Goal: Transaction & Acquisition: Purchase product/service

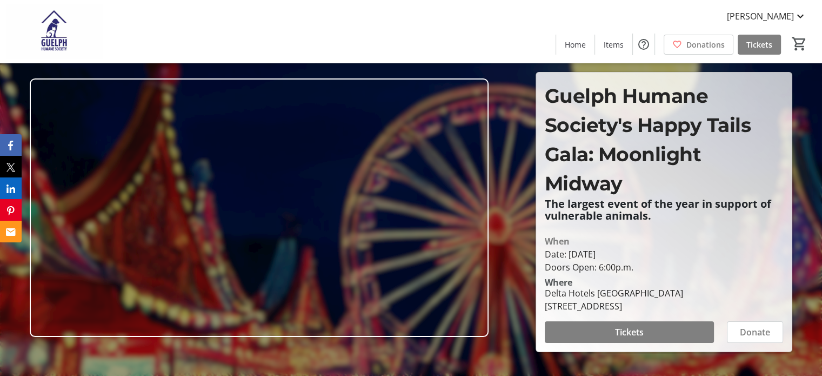
scroll to position [108, 0]
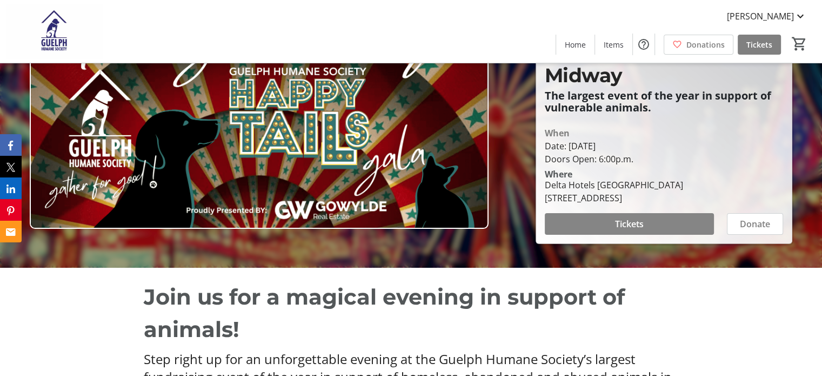
click at [657, 225] on span at bounding box center [629, 224] width 169 height 26
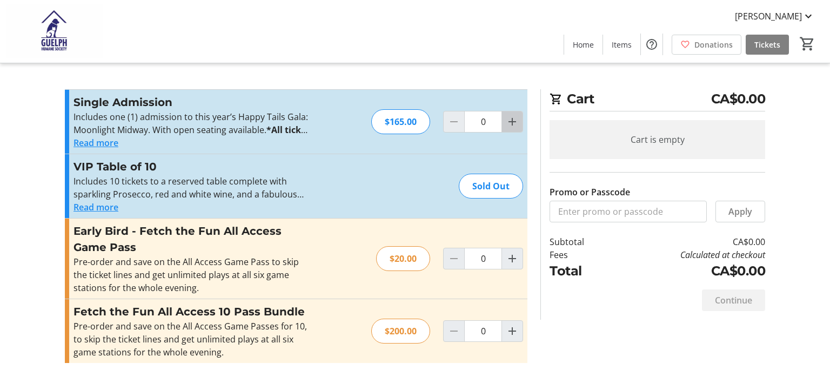
click at [514, 123] on mat-icon "Increment by one" at bounding box center [512, 121] width 13 height 13
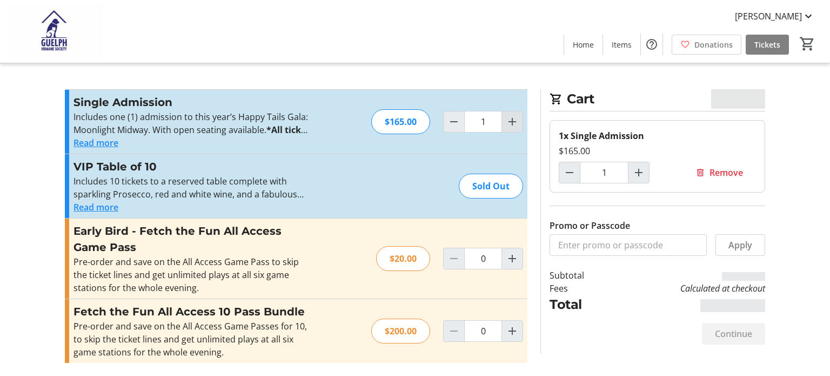
click at [514, 123] on mat-icon "Increment by one" at bounding box center [512, 121] width 13 height 13
type input "2"
click at [104, 142] on button "Read more" at bounding box center [95, 142] width 45 height 13
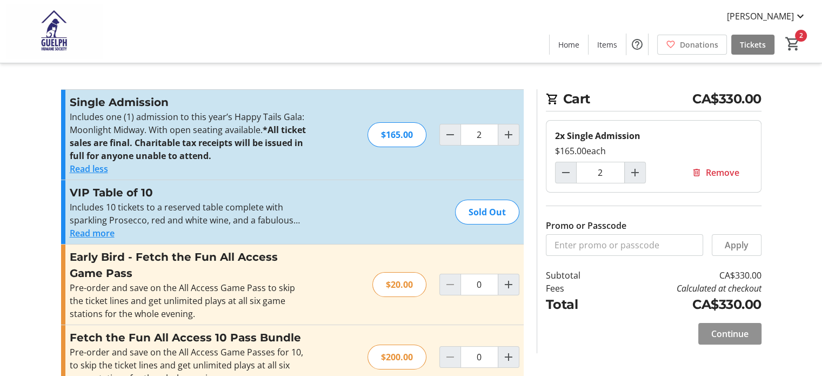
click at [736, 331] on span "Continue" at bounding box center [729, 333] width 37 height 13
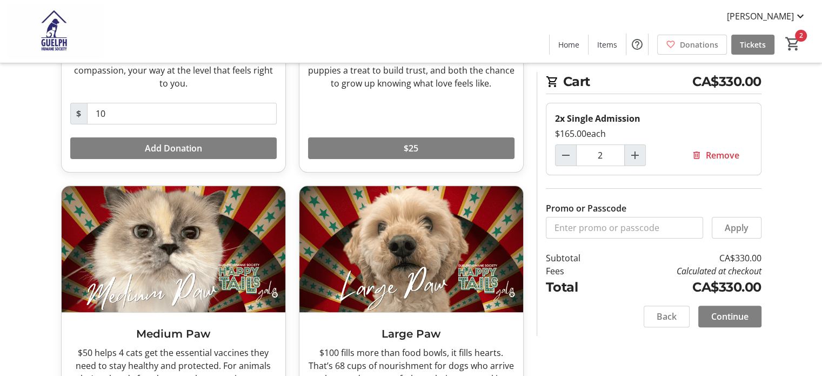
scroll to position [162, 0]
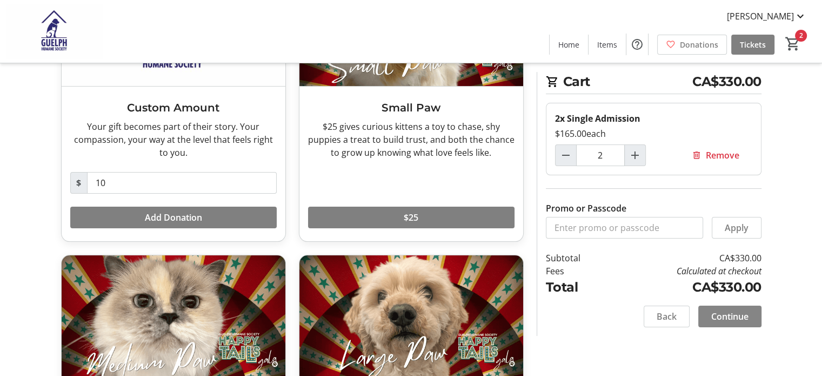
click at [741, 312] on span "Continue" at bounding box center [729, 316] width 37 height 13
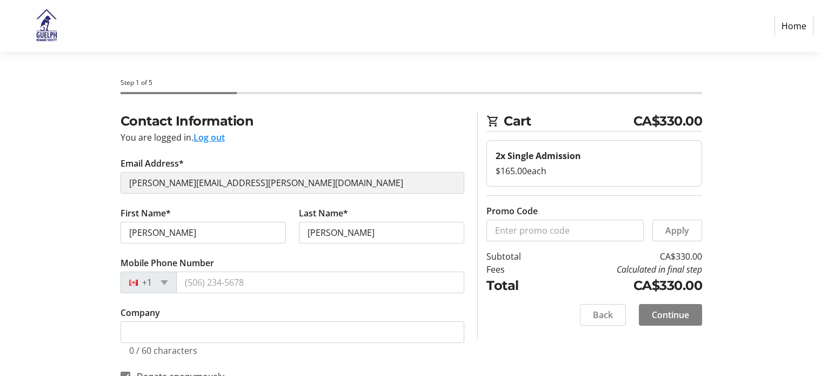
select select "CA"
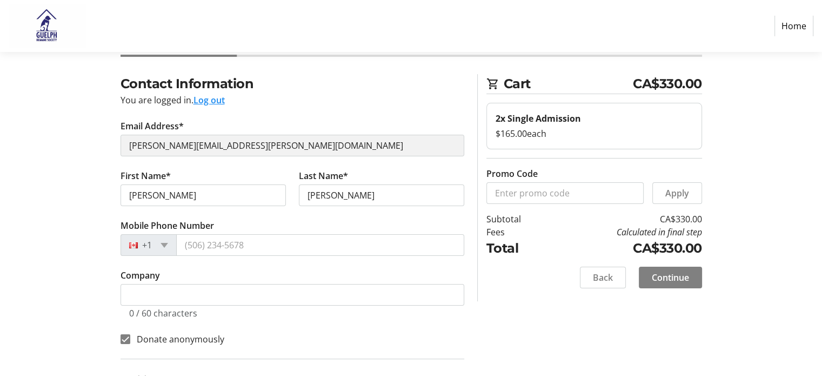
scroll to position [54, 0]
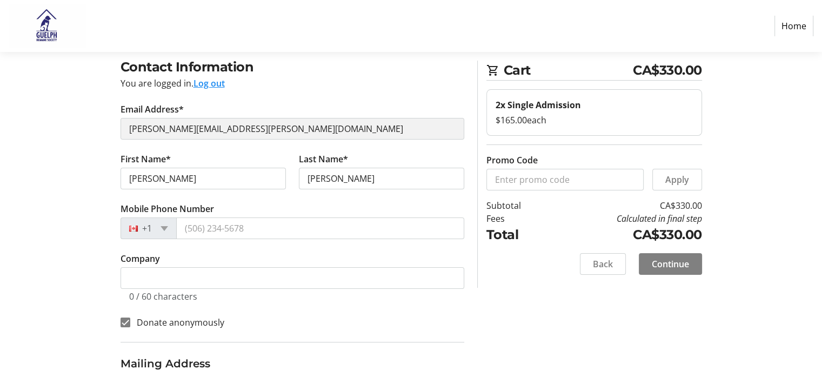
click at [203, 86] on button "Log out" at bounding box center [208, 83] width 31 height 13
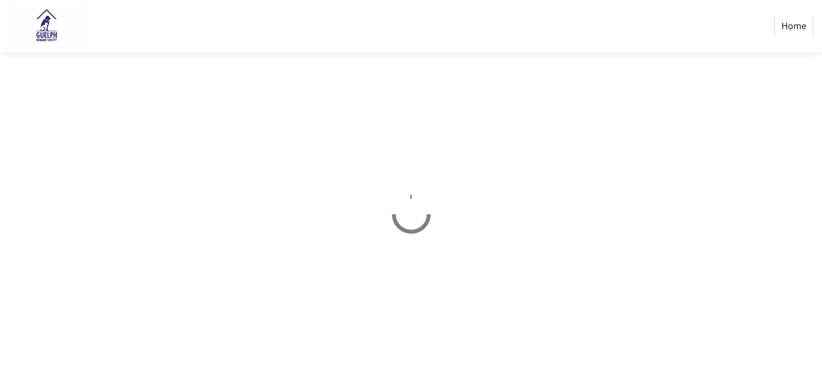
scroll to position [0, 0]
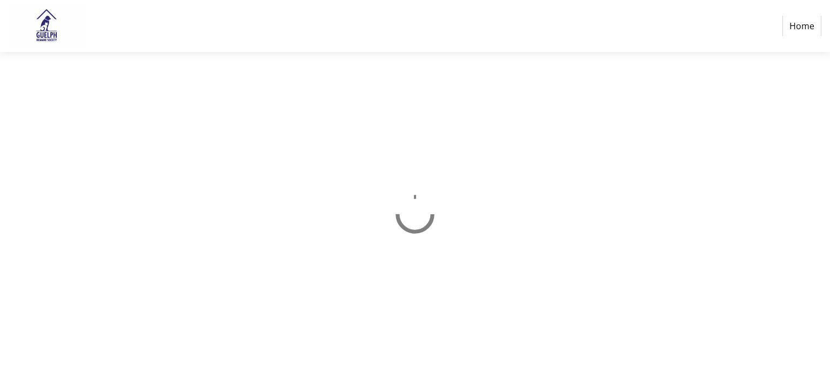
select select "CA"
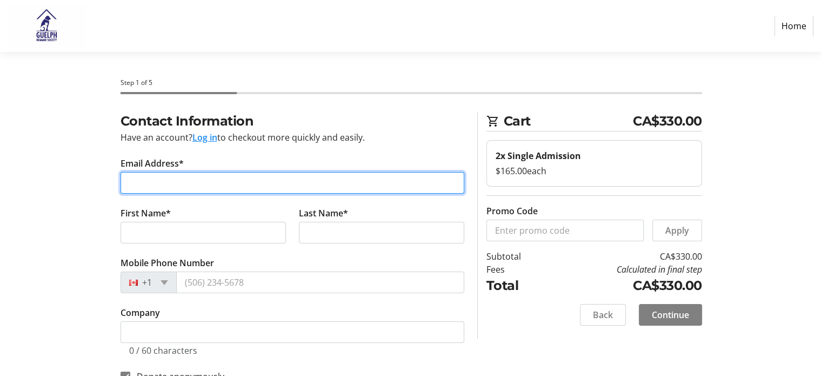
click at [196, 178] on input "Email Address*" at bounding box center [292, 183] width 344 height 22
type input "[PERSON_NAME][EMAIL_ADDRESS][DOMAIN_NAME]"
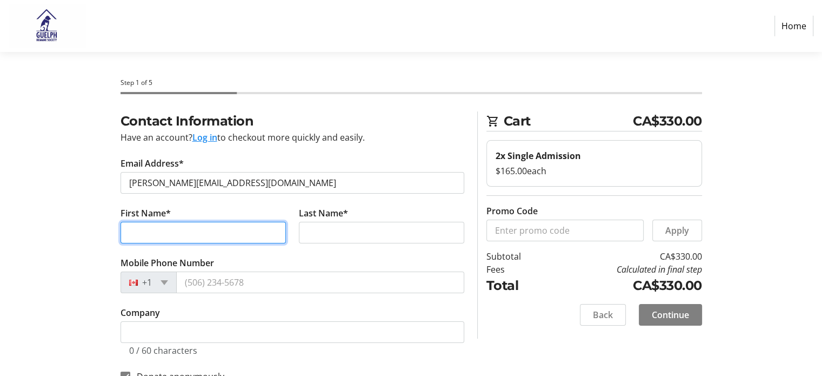
type input "[PERSON_NAME]"
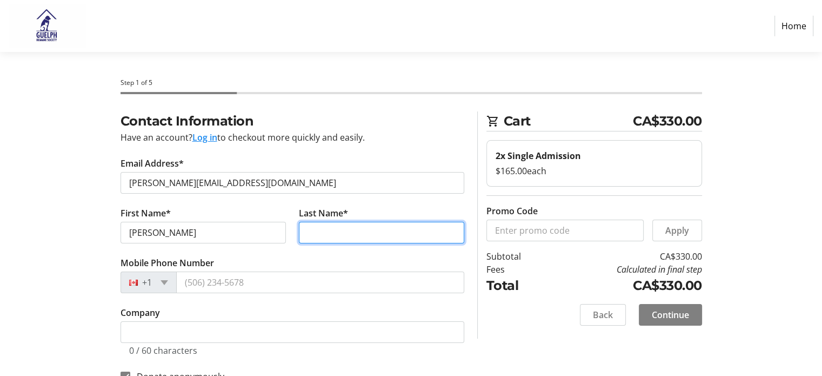
type input "[PERSON_NAME]"
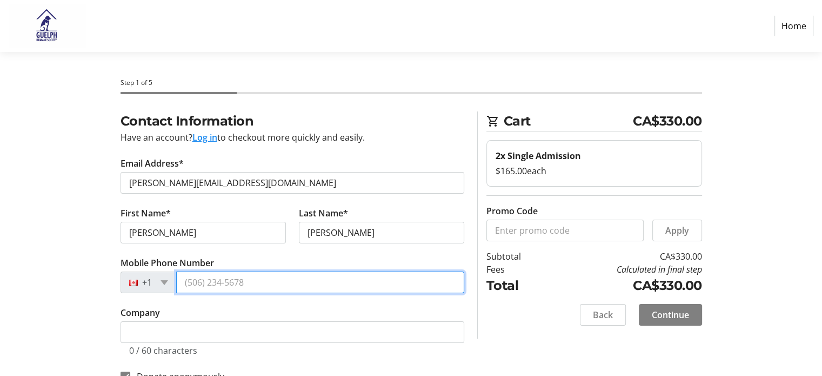
type input "[PHONE_NUMBER]"
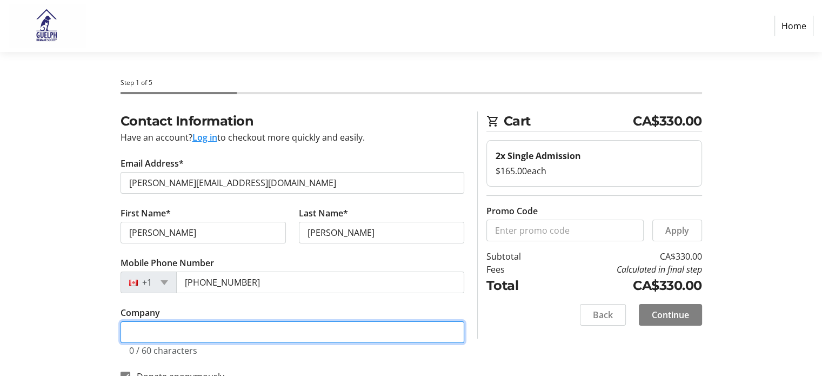
type input "The Children's Foundation of Guelph and [GEOGRAPHIC_DATA]"
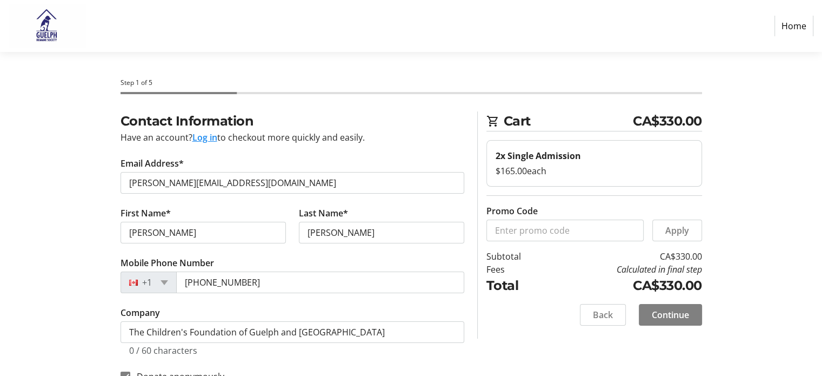
type input "[STREET_ADDRESS][PERSON_NAME]"
type input "Unit 2"
type input "Guelph"
select select "ON"
type input "N1H 6J3"
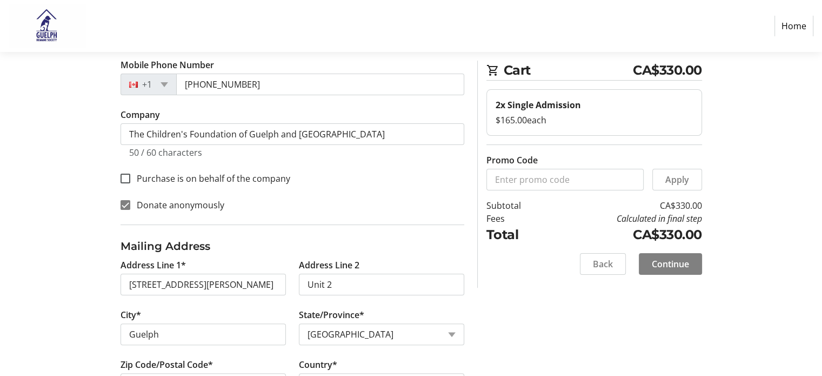
scroll to position [216, 0]
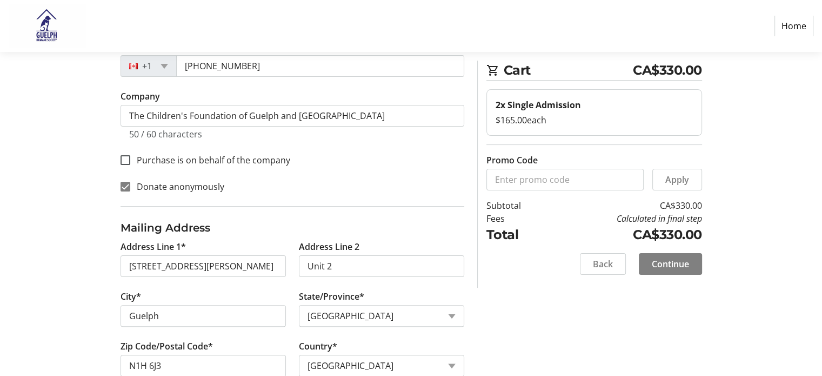
click at [196, 189] on label "Donate anonymously" at bounding box center [177, 186] width 94 height 13
click at [130, 189] on input "Donate anonymously" at bounding box center [125, 187] width 10 height 10
checkbox input "false"
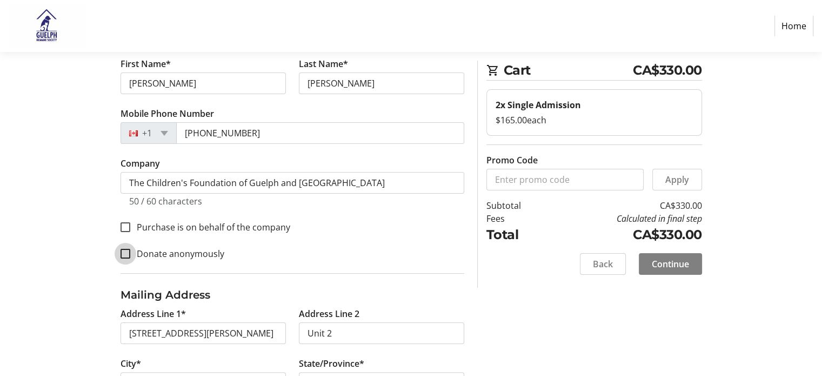
scroll to position [162, 0]
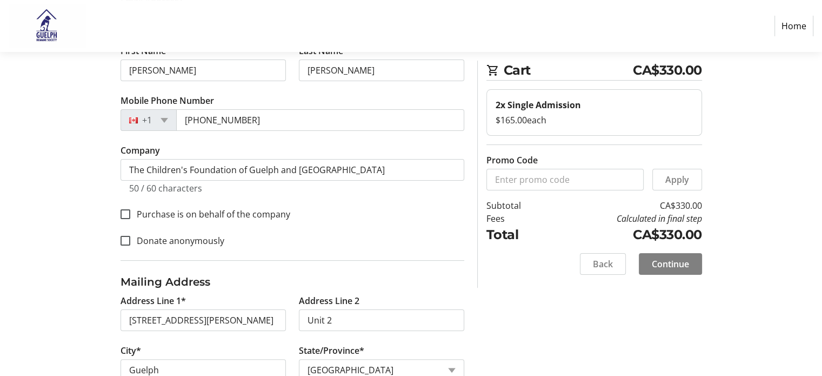
click at [240, 207] on label "Purchase is on behalf of the company" at bounding box center [210, 213] width 160 height 13
click at [130, 209] on input "Purchase is on behalf of the company" at bounding box center [125, 214] width 10 height 10
checkbox input "true"
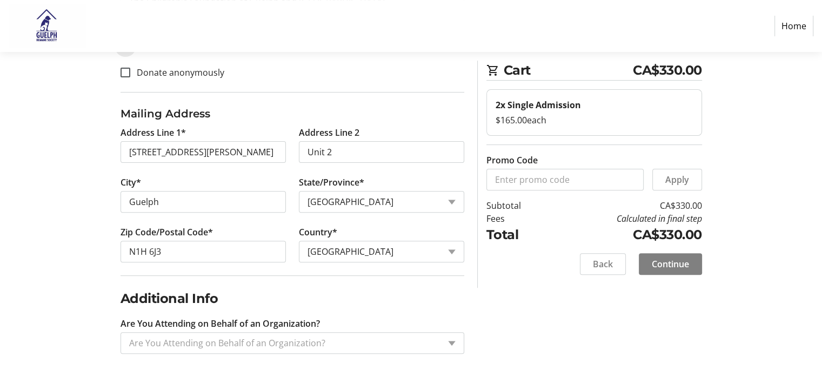
scroll to position [332, 0]
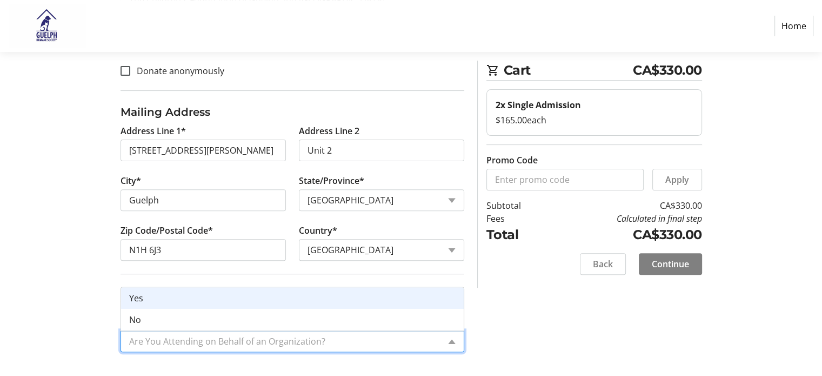
click at [305, 337] on input "Are You Attending on Behalf of an Organization?" at bounding box center [284, 340] width 310 height 13
click at [164, 293] on div "Yes" at bounding box center [292, 298] width 343 height 22
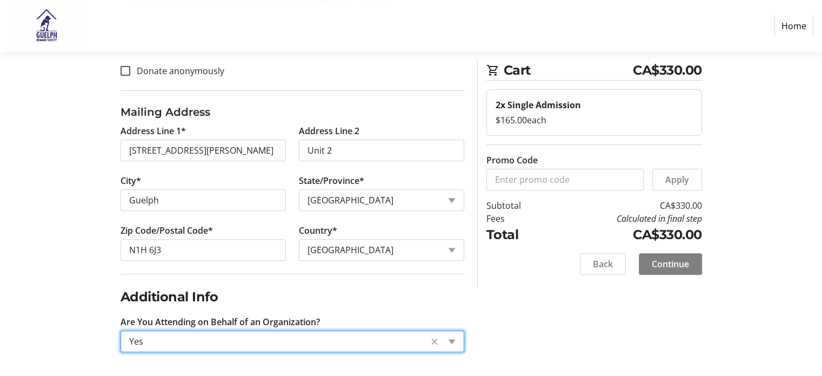
click at [534, 323] on div "Contact Information Have an account? Log in to checkout more quickly and easily…" at bounding box center [411, 79] width 713 height 598
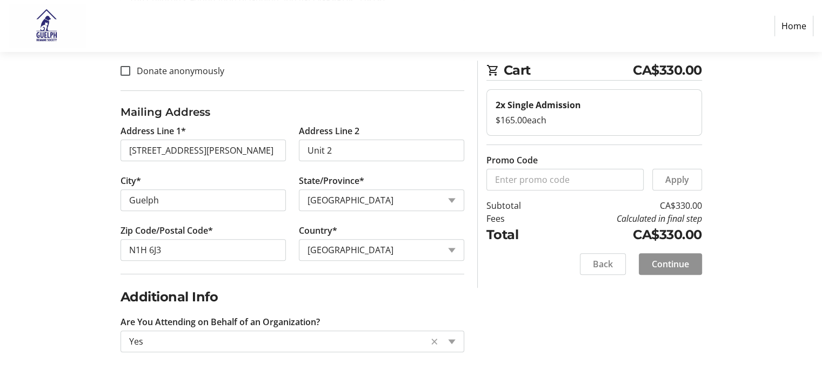
click at [671, 257] on span "Continue" at bounding box center [670, 263] width 37 height 13
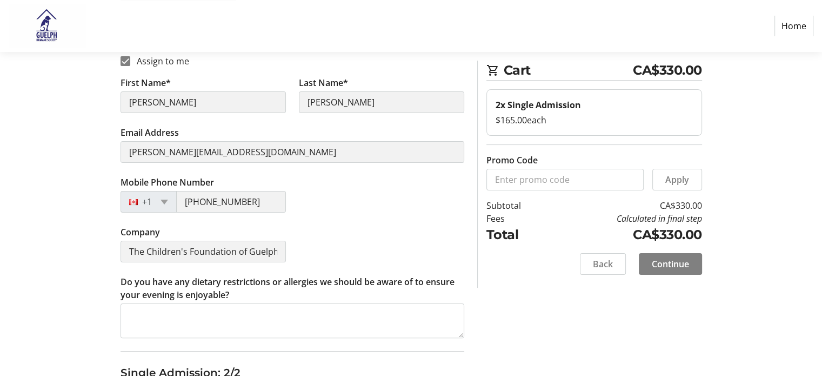
scroll to position [216, 0]
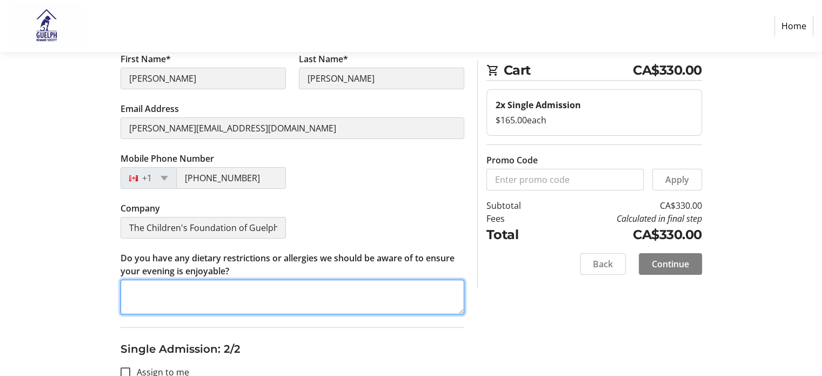
click at [202, 289] on textarea "Do you have any dietary restrictions or allergies we should be aware of to ensu…" at bounding box center [292, 296] width 344 height 35
type textarea "N/A"
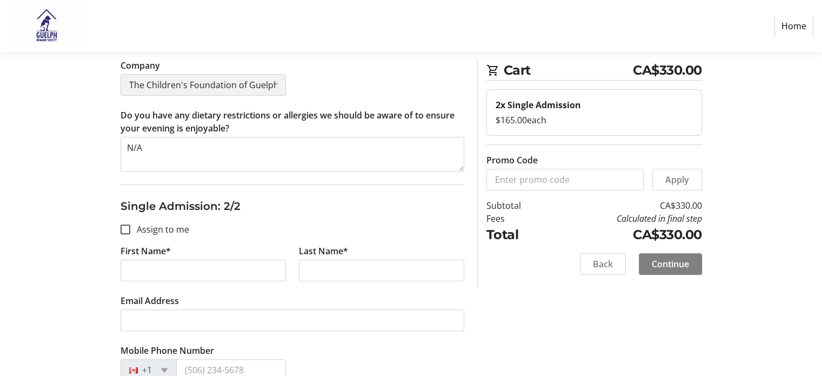
scroll to position [432, 0]
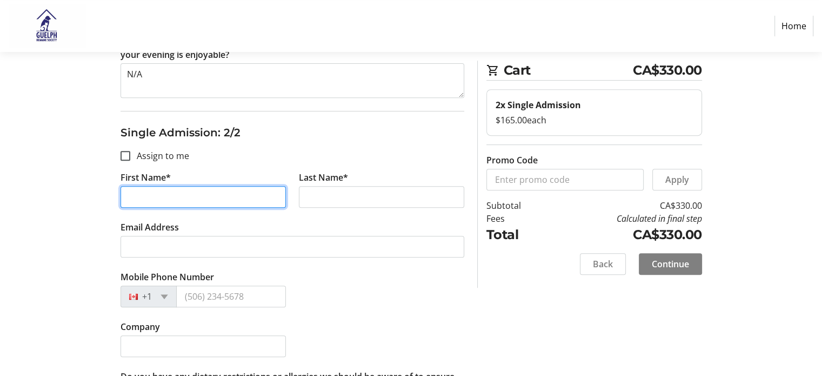
click at [154, 203] on input "First Name*" at bounding box center [202, 197] width 165 height 22
type input "[PERSON_NAME]"
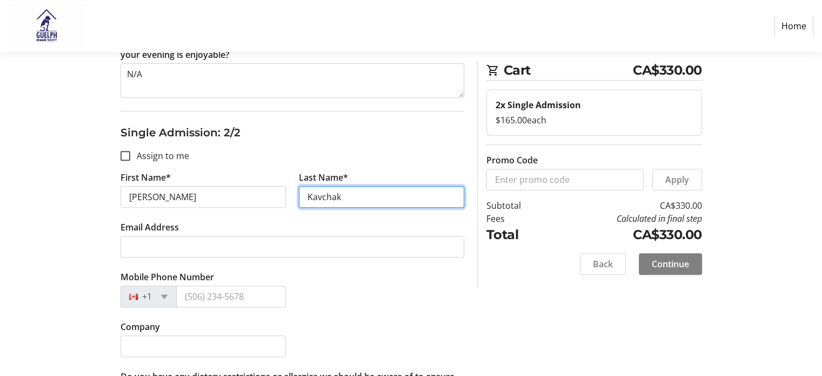
type input "Kavchak"
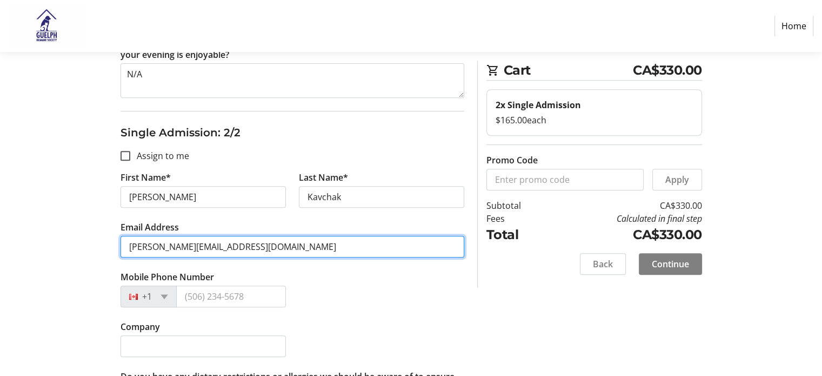
type input "[PERSON_NAME][EMAIL_ADDRESS][DOMAIN_NAME]"
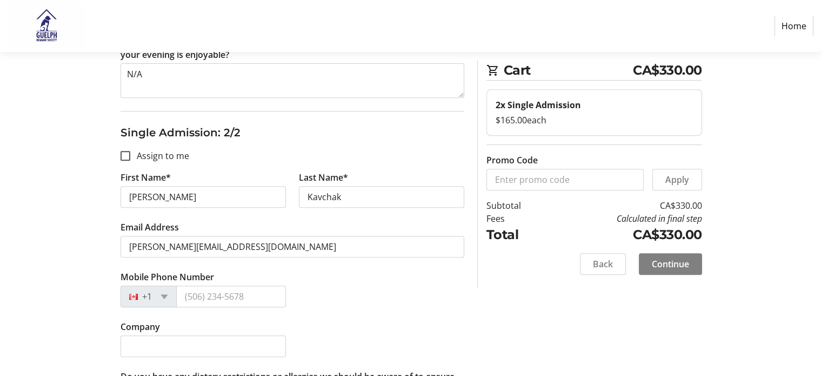
click at [28, 209] on section "Step 2 of 5 Cart CA$330.00 2x Single Admission $165.00 each Promo Code Apply Su…" at bounding box center [411, 33] width 822 height 826
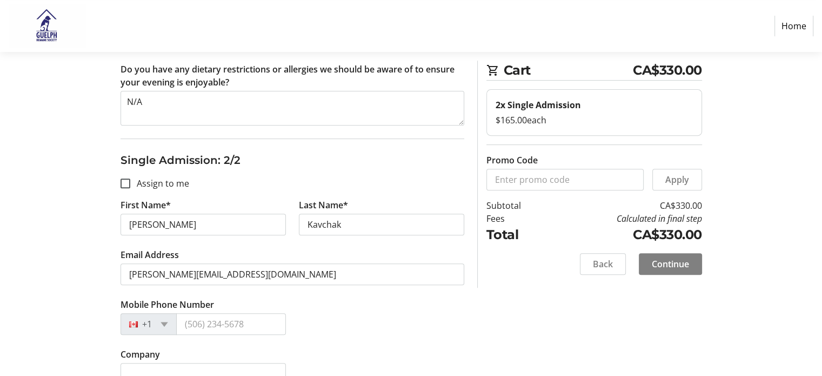
scroll to position [284, 0]
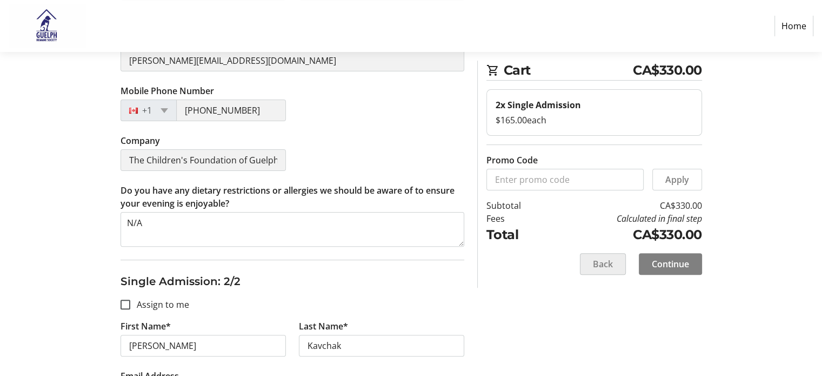
click at [611, 265] on span "Back" at bounding box center [603, 263] width 20 height 13
select select "ON"
select select "CA"
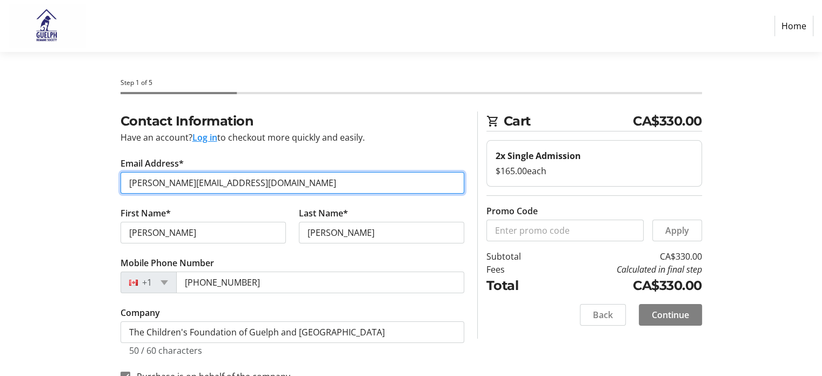
click at [249, 186] on input "[PERSON_NAME][EMAIL_ADDRESS][DOMAIN_NAME]" at bounding box center [292, 183] width 344 height 22
drag, startPoint x: 270, startPoint y: 190, endPoint x: 143, endPoint y: 192, distance: 127.0
click at [143, 192] on input "[PERSON_NAME][EMAIL_ADDRESS][DOMAIN_NAME]" at bounding box center [292, 183] width 344 height 22
type input "[PERSON_NAME][EMAIL_ADDRESS][PERSON_NAME][DOMAIN_NAME]"
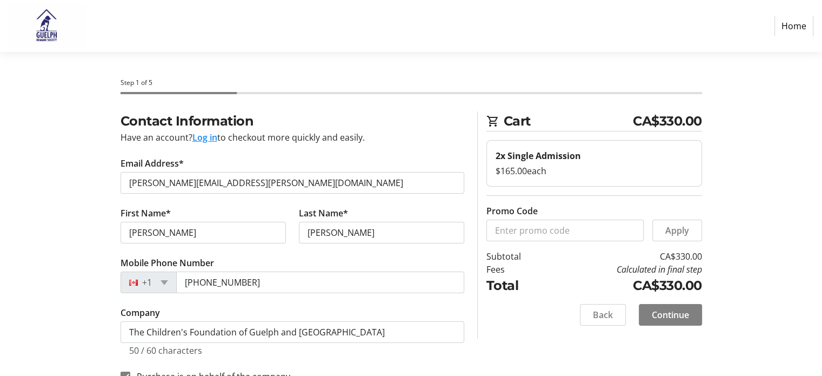
click at [477, 297] on tr-checkout-flow-side-bar-ui "Cart CA$330.00 2x Single Admission $165.00 each Promo Code Apply Subtotal CA$33…" at bounding box center [589, 224] width 225 height 227
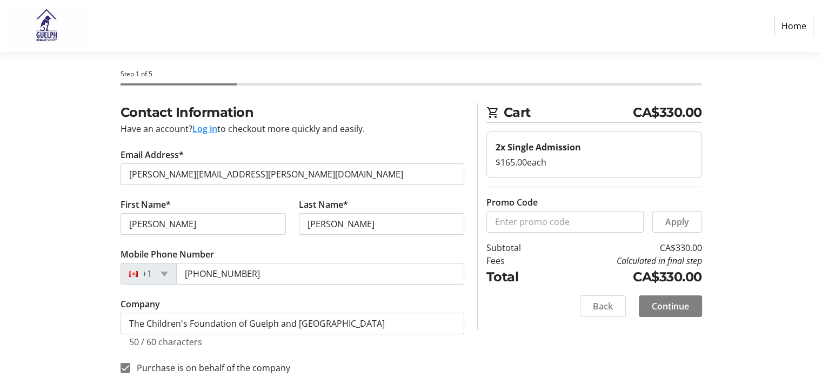
scroll to position [8, 0]
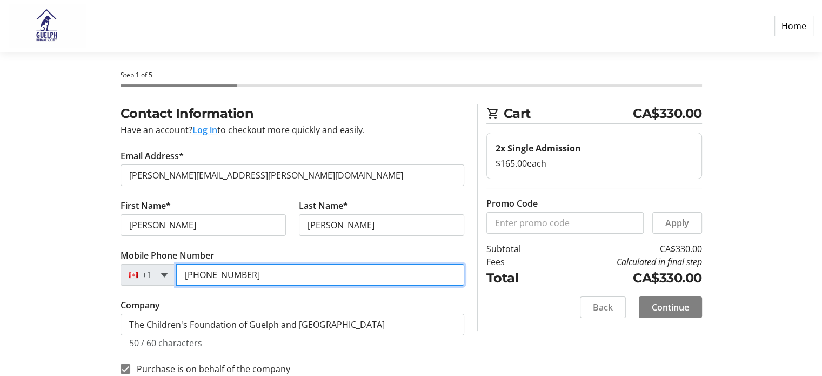
drag, startPoint x: 270, startPoint y: 270, endPoint x: 163, endPoint y: 275, distance: 107.1
click at [163, 275] on div "[PHONE_NUMBER]" at bounding box center [292, 275] width 344 height 22
type input "[PHONE_NUMBER]"
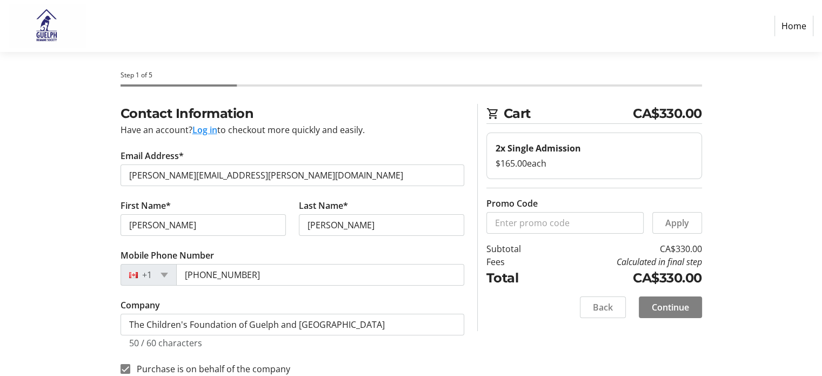
click at [114, 210] on tr-form-field "First Name* [PERSON_NAME]" at bounding box center [203, 224] width 178 height 50
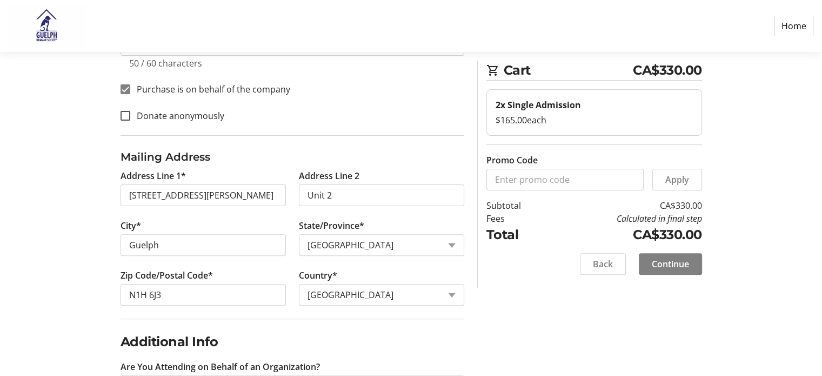
scroll to position [332, 0]
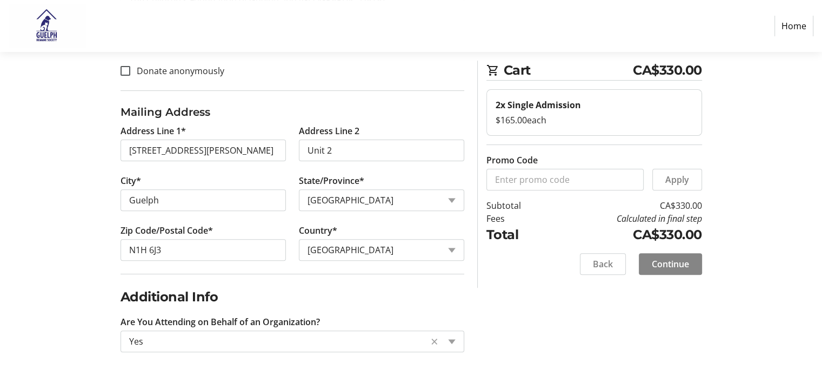
click at [666, 262] on span "Continue" at bounding box center [670, 263] width 37 height 13
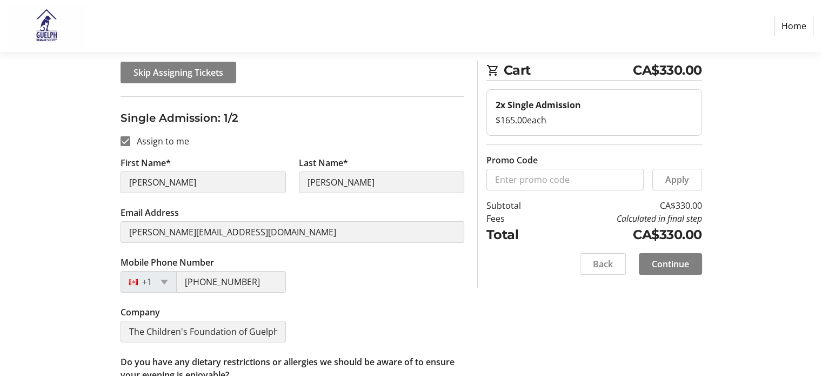
scroll to position [108, 0]
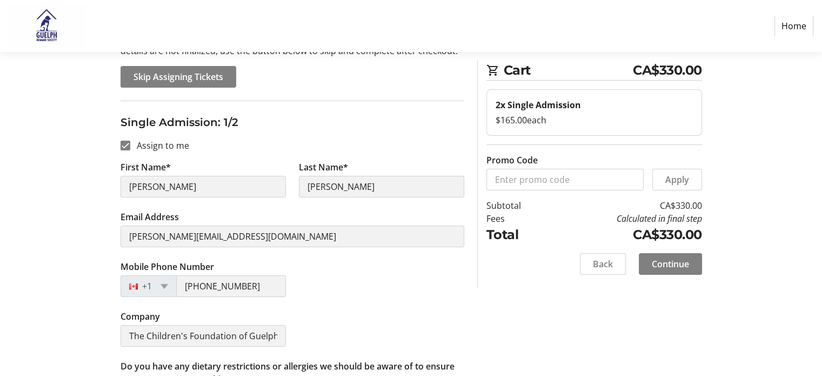
click at [168, 146] on label "Assign to me" at bounding box center [159, 145] width 59 height 13
click at [130, 146] on input "Assign to me" at bounding box center [125, 145] width 10 height 10
checkbox input "false"
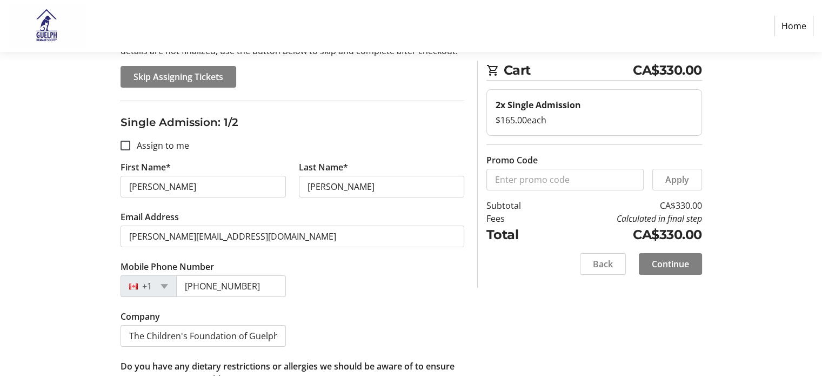
click at [180, 250] on tr-form-field "Email Address [PERSON_NAME][EMAIL_ADDRESS][DOMAIN_NAME]" at bounding box center [292, 235] width 344 height 50
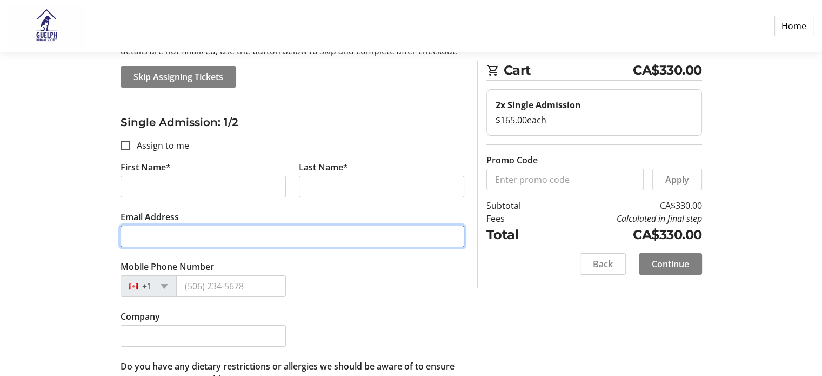
click at [279, 237] on input "Email Address" at bounding box center [292, 236] width 344 height 22
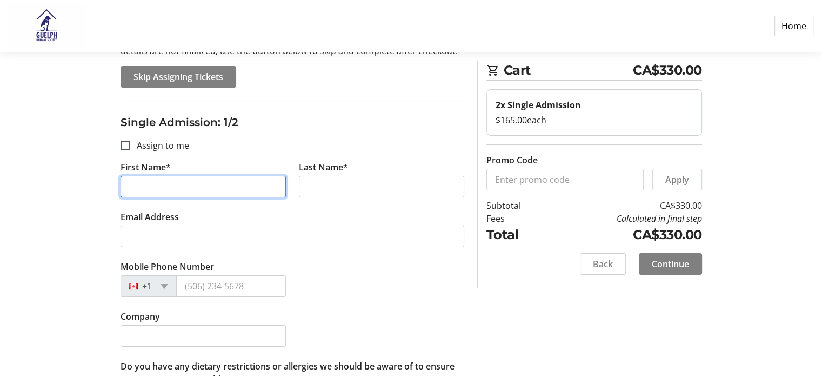
click at [231, 195] on input "First Name*" at bounding box center [202, 187] width 165 height 22
type input "[PERSON_NAME]"
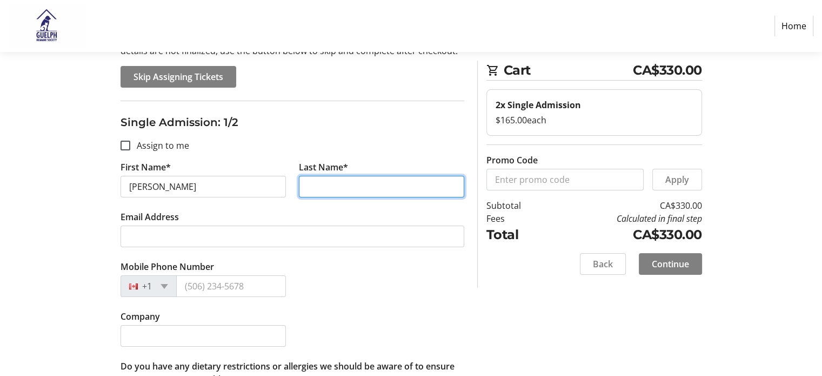
click at [323, 192] on input "Last Name*" at bounding box center [381, 187] width 165 height 22
type input "[PERSON_NAME]"
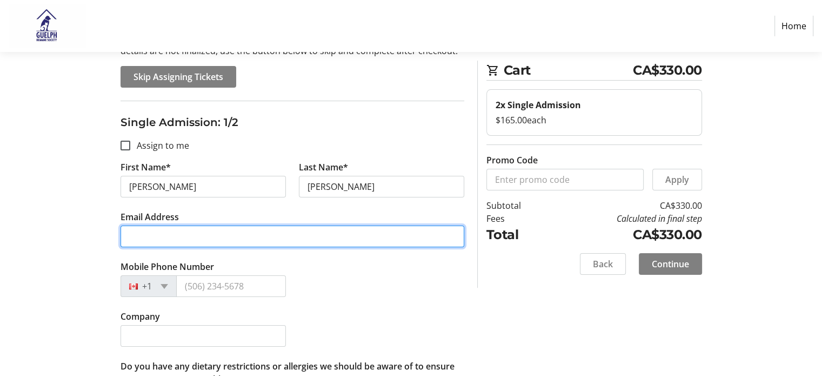
click at [245, 239] on input "Email Address" at bounding box center [292, 236] width 344 height 22
type input "[PERSON_NAME][EMAIL_ADDRESS][PERSON_NAME][DOMAIN_NAME]"
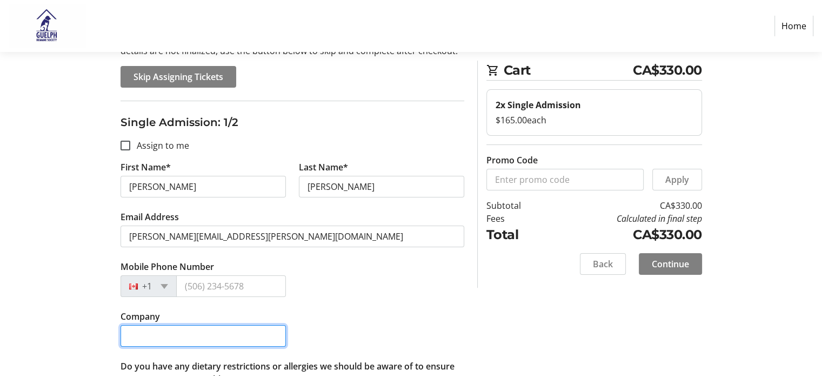
click at [246, 337] on input "Company" at bounding box center [202, 336] width 165 height 22
type input "The Children's Foundation of Guelph and [GEOGRAPHIC_DATA]"
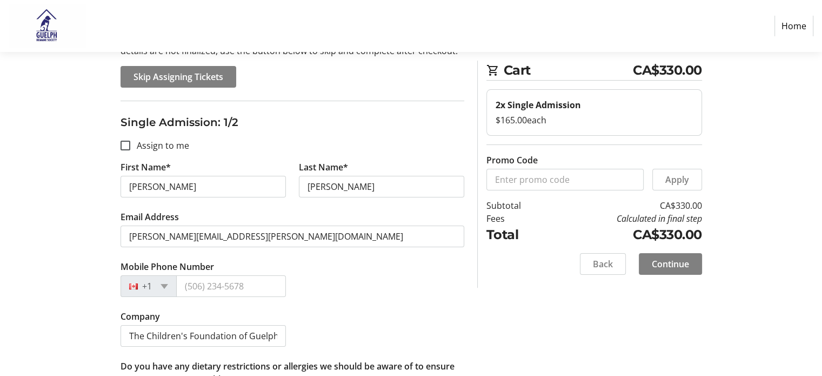
click at [380, 300] on div "Mobile Phone Number +1" at bounding box center [292, 285] width 357 height 50
click at [377, 312] on div "Company The Children's Foundation of Guelph and [GEOGRAPHIC_DATA]" at bounding box center [292, 335] width 357 height 50
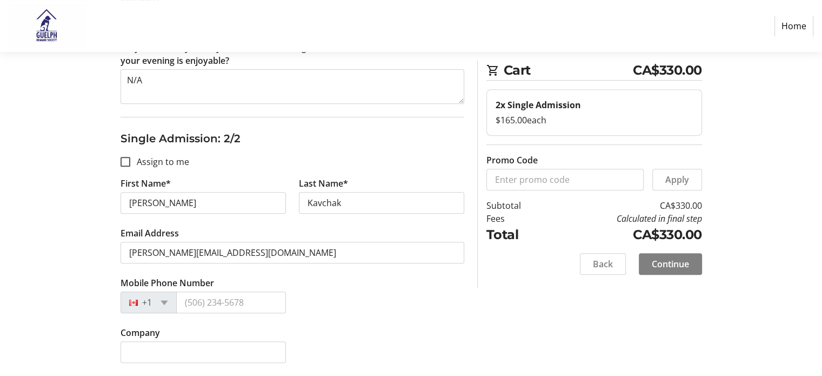
scroll to position [432, 0]
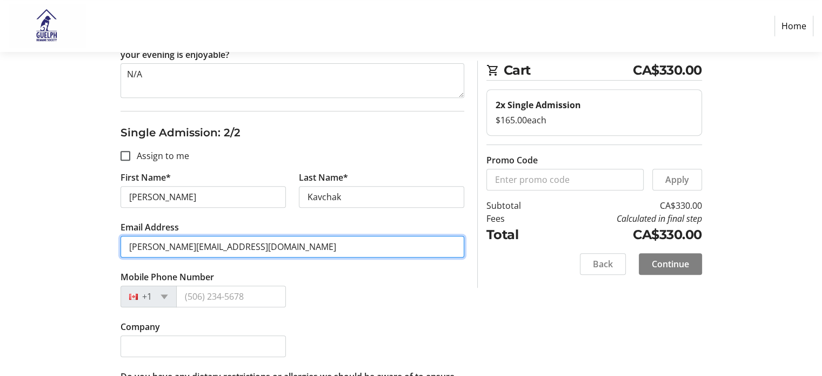
drag, startPoint x: 268, startPoint y: 246, endPoint x: 97, endPoint y: 248, distance: 171.3
click at [97, 248] on div "Assign Tickets Enter details for each attendee so that they receive their ticke…" at bounding box center [411, 62] width 713 height 766
paste input "[EMAIL_ADDRESS][DOMAIN_NAME]"
type input "[EMAIL_ADDRESS][DOMAIN_NAME]"
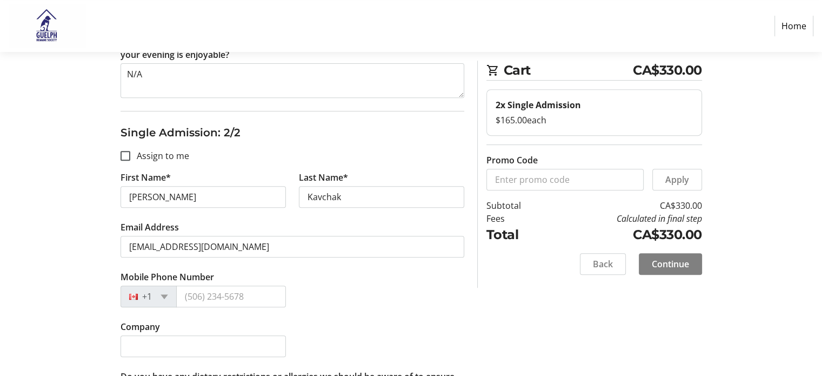
click at [76, 229] on div "Assign Tickets Enter details for each attendee so that they receive their ticke…" at bounding box center [411, 62] width 713 height 766
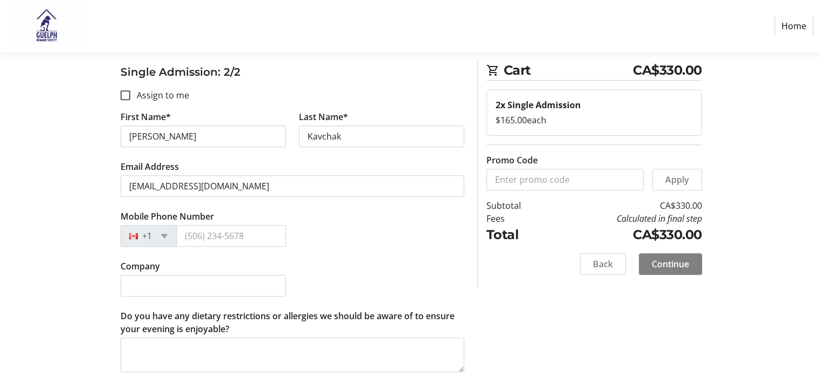
scroll to position [500, 0]
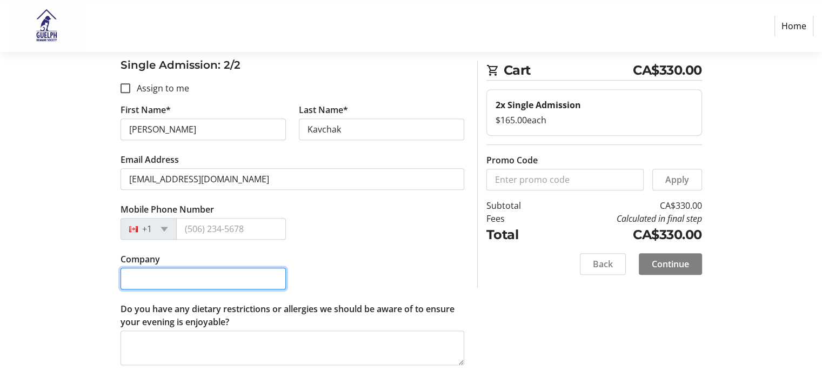
click at [192, 273] on input "Company" at bounding box center [202, 278] width 165 height 22
type input "The Children's Foundation of Guelph and [GEOGRAPHIC_DATA]"
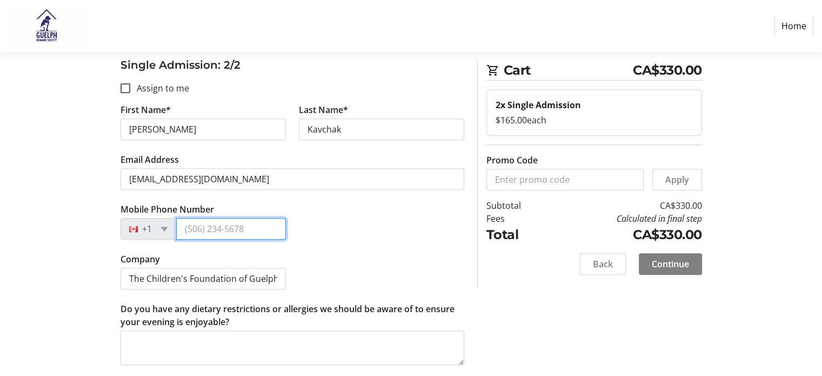
type input "[PHONE_NUMBER]"
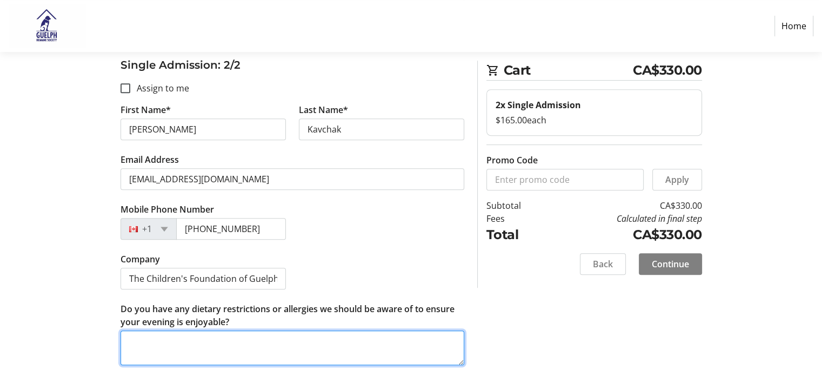
click at [223, 352] on textarea "Do you have any dietary restrictions or allergies we should be aware of to ensu…" at bounding box center [292, 347] width 344 height 35
type textarea "Shrimp Allergy"
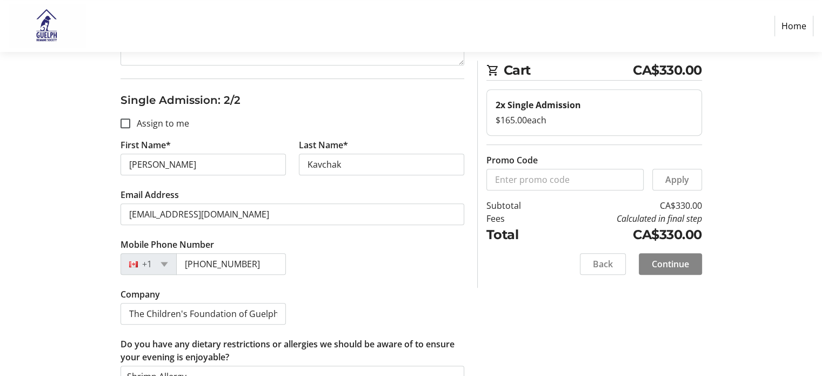
scroll to position [446, 0]
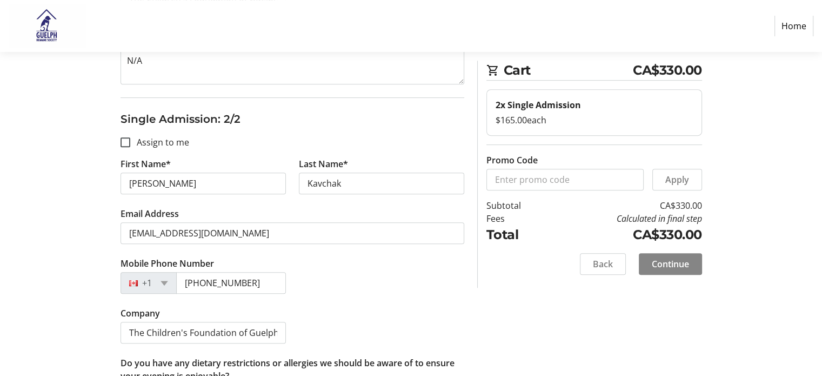
click at [662, 269] on span "Continue" at bounding box center [670, 263] width 37 height 13
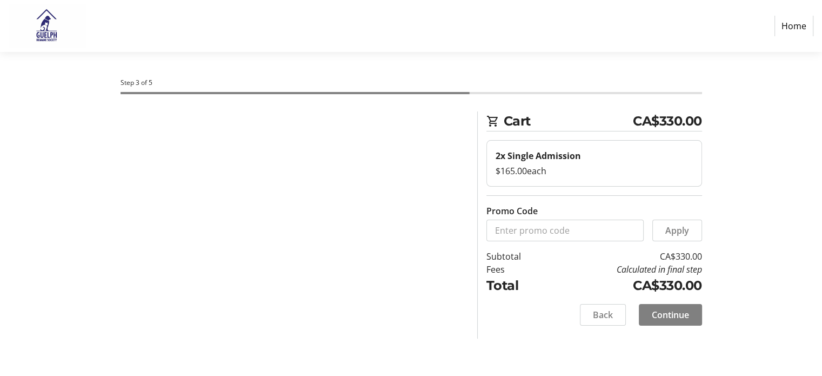
scroll to position [0, 0]
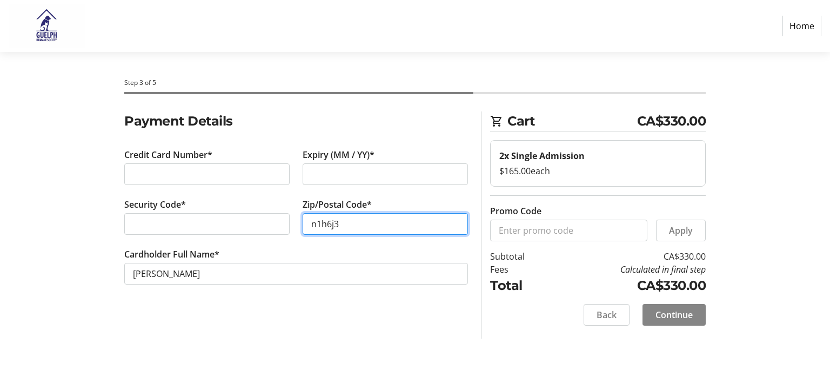
type input "n1h6j3"
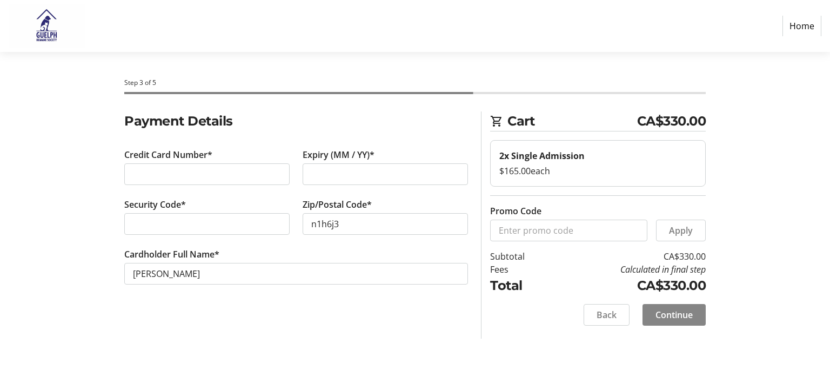
click at [662, 316] on span "Continue" at bounding box center [673, 314] width 37 height 13
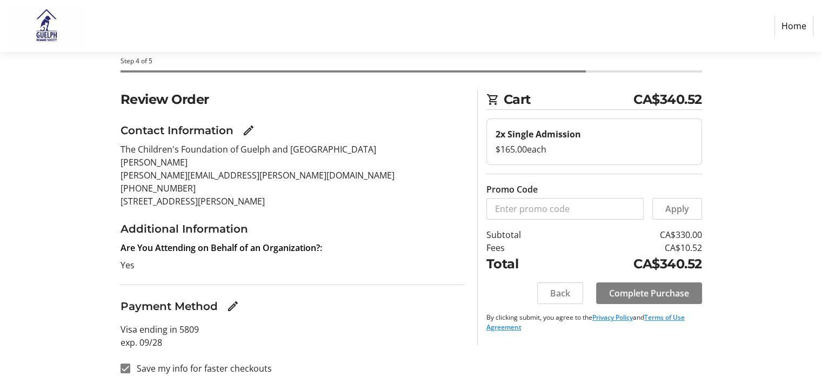
scroll to position [33, 0]
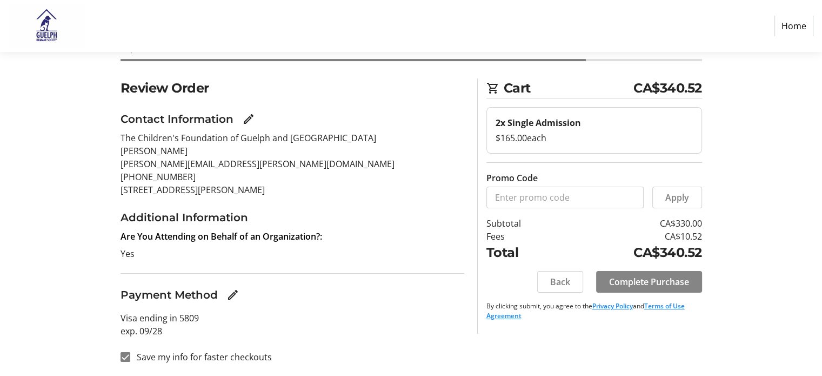
click at [671, 279] on span "Complete Purchase" at bounding box center [649, 281] width 80 height 13
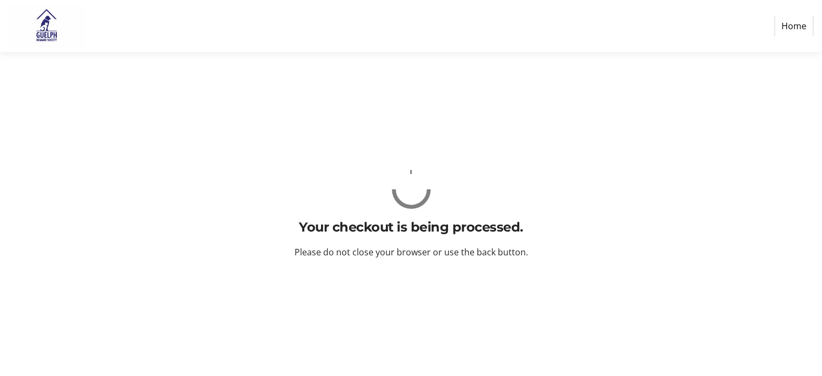
scroll to position [0, 0]
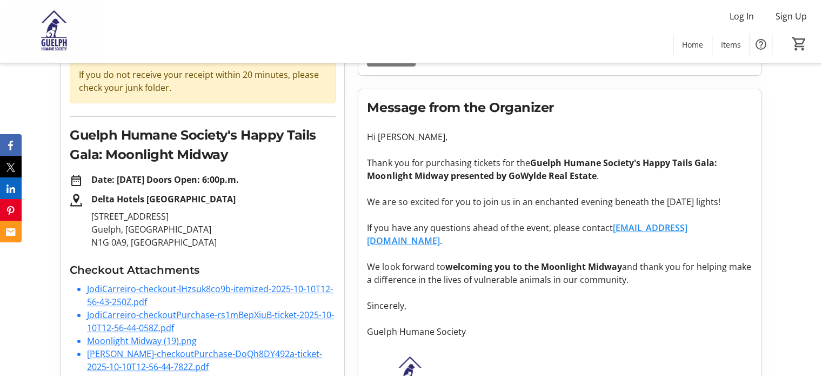
scroll to position [140, 0]
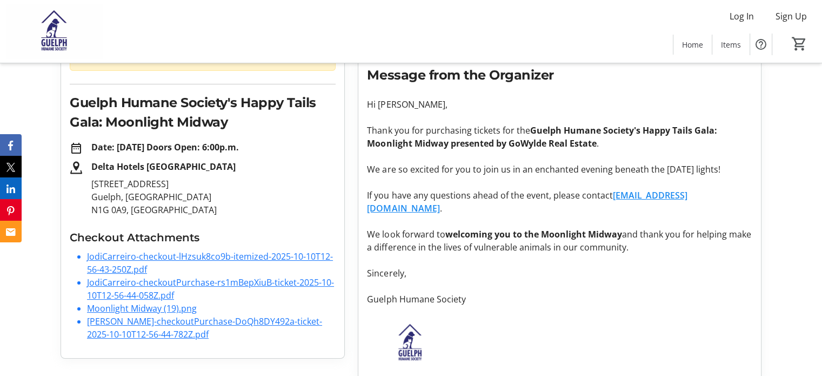
click at [485, 183] on p at bounding box center [559, 182] width 385 height 13
click at [551, 253] on p at bounding box center [559, 259] width 385 height 13
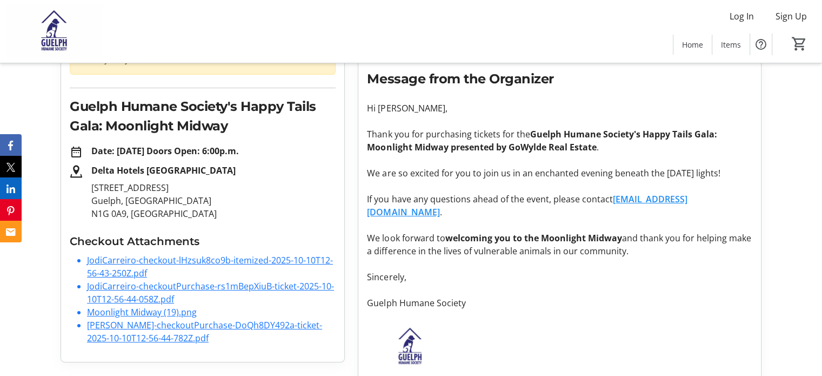
scroll to position [0, 0]
